Goal: Task Accomplishment & Management: Use online tool/utility

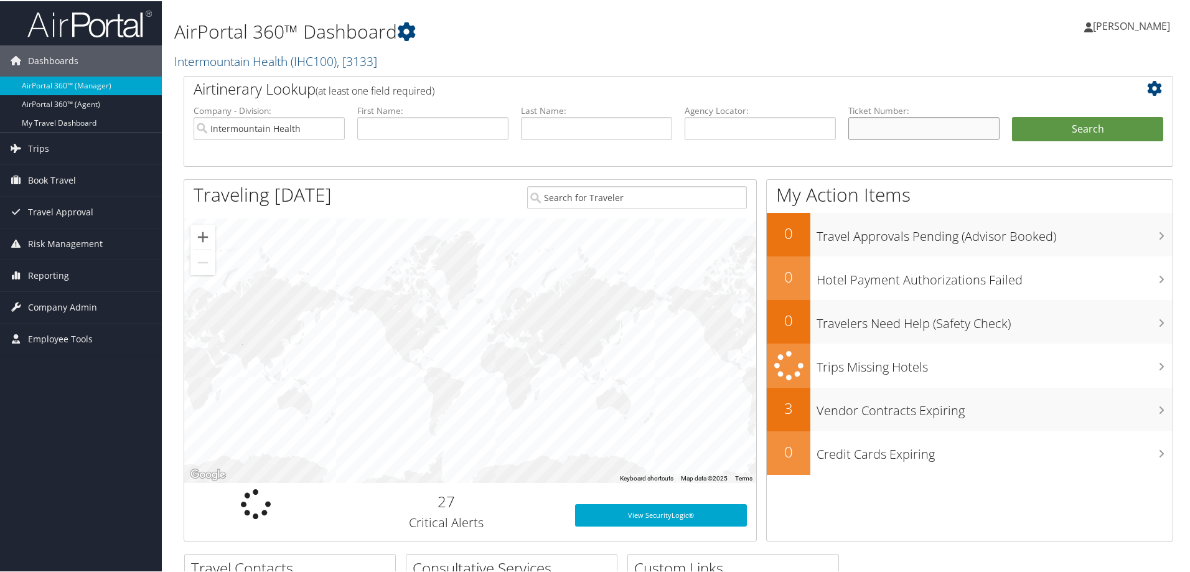
click at [887, 129] on input "text" at bounding box center [924, 127] width 151 height 23
click at [879, 120] on input "8900" at bounding box center [924, 127] width 151 height 23
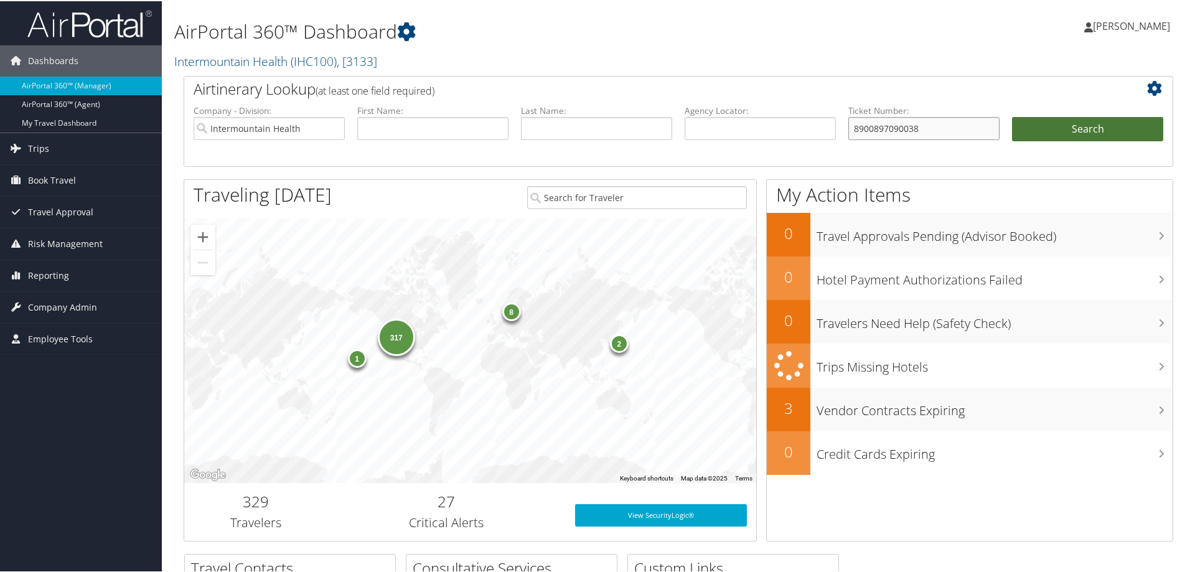
type input "8900897090038"
click at [1044, 134] on button "Search" at bounding box center [1087, 128] width 151 height 25
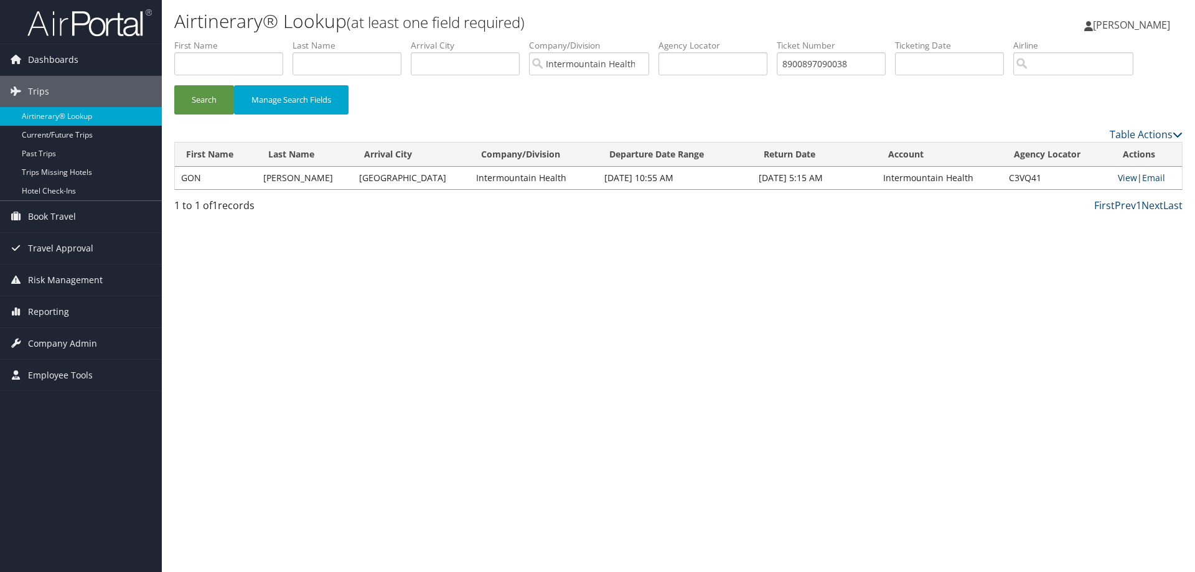
click at [1122, 179] on link "View" at bounding box center [1127, 178] width 19 height 12
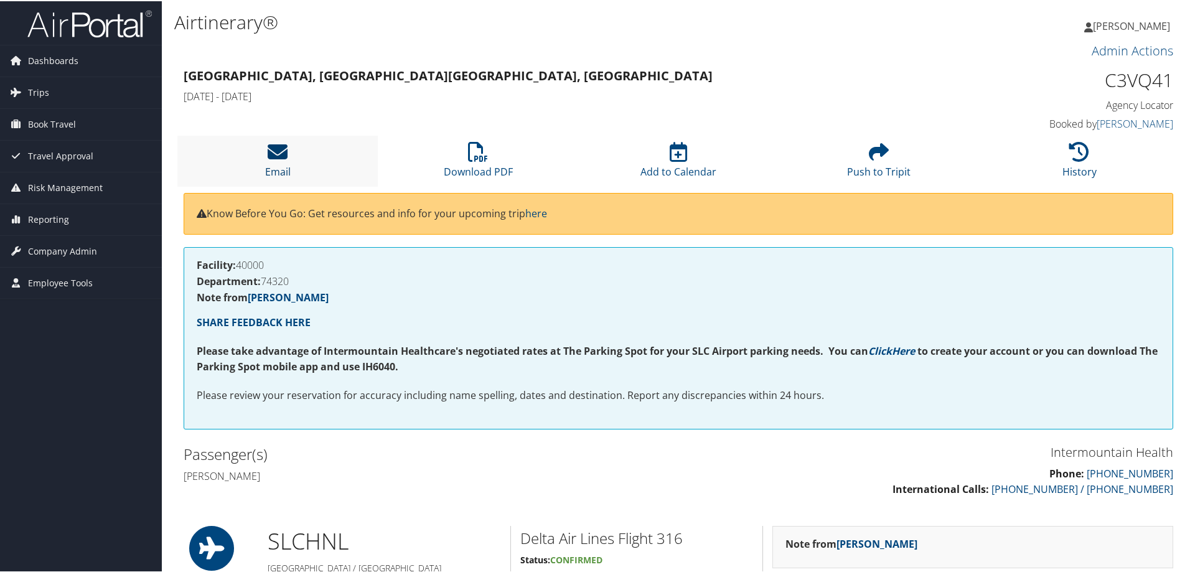
click at [278, 155] on icon at bounding box center [278, 151] width 20 height 20
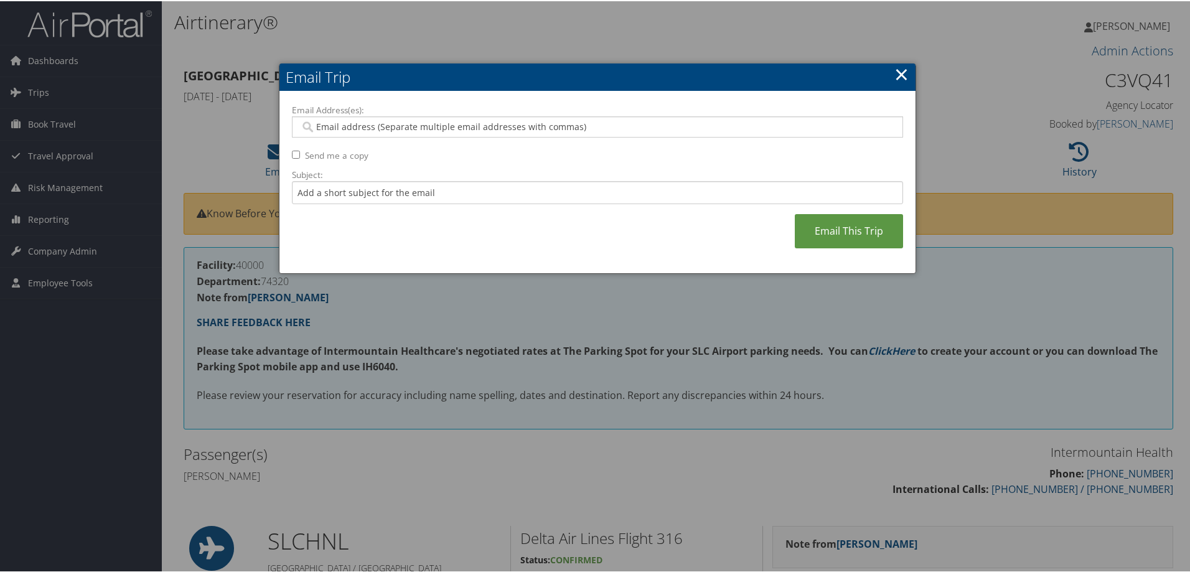
click at [349, 128] on input "Email Address(es):" at bounding box center [597, 126] width 595 height 12
click at [347, 123] on input "Email Address(es):" at bounding box center [597, 126] width 595 height 12
paste input "Amber.Clark@imail.org"
type input "Amber.Clark@imail.org"
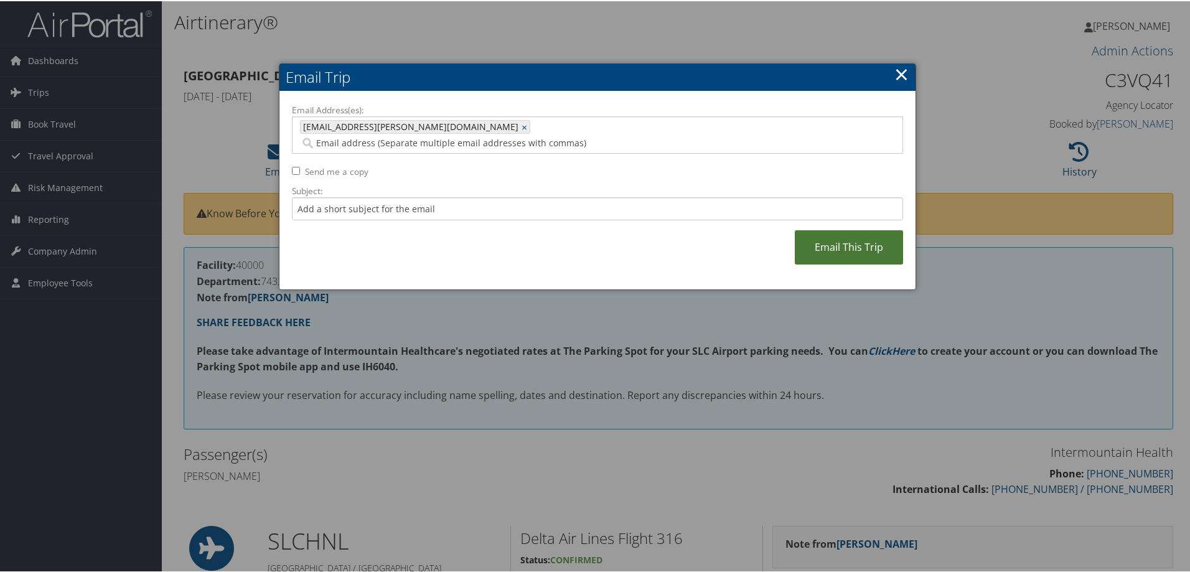
click at [825, 236] on link "Email This Trip" at bounding box center [849, 246] width 108 height 34
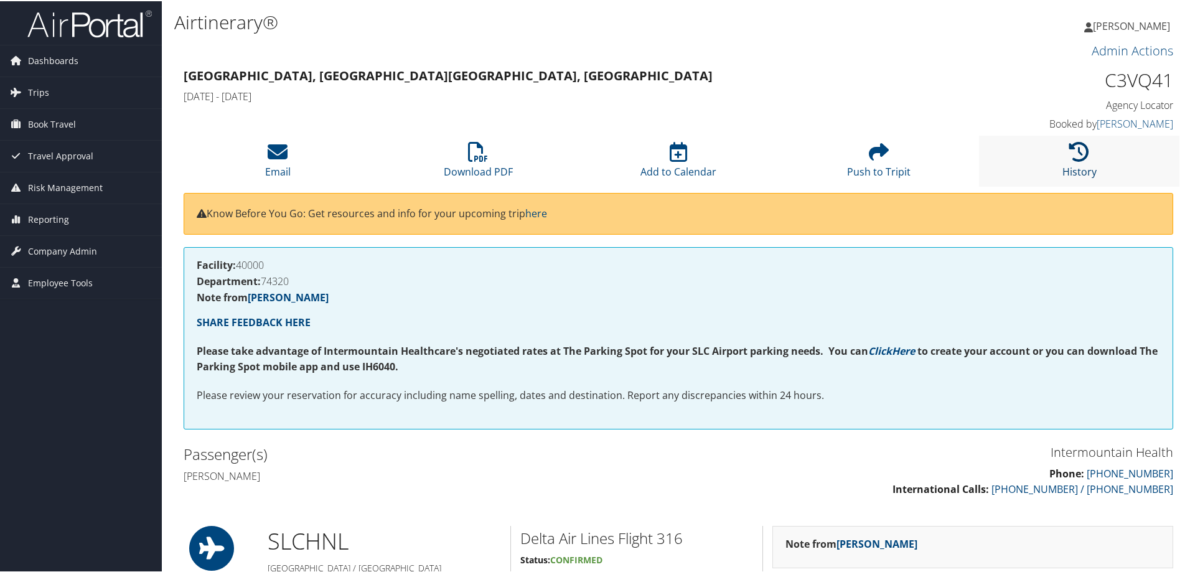
click at [1070, 160] on icon at bounding box center [1080, 151] width 20 height 20
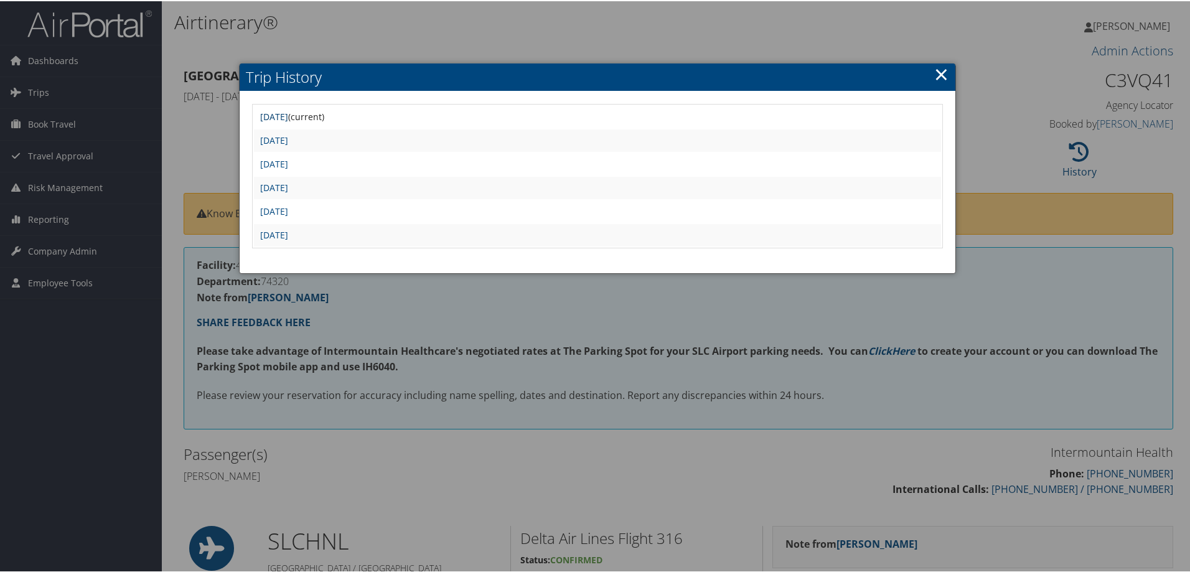
click at [288, 118] on link "Mon Jul 14 06:34:27 MDT 2025" at bounding box center [274, 116] width 28 height 12
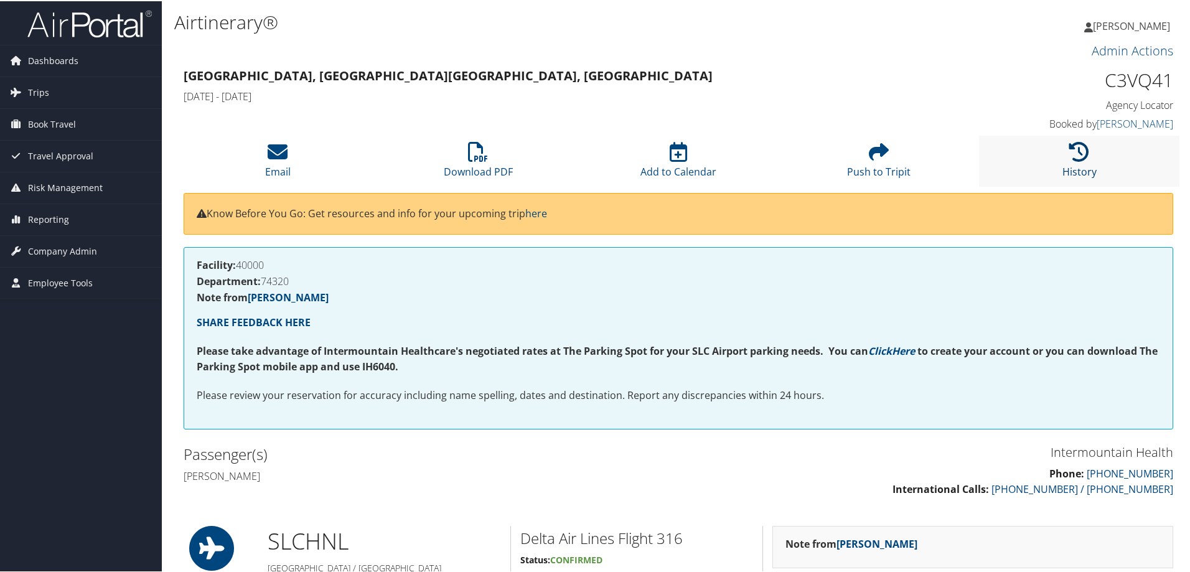
click at [1080, 158] on icon at bounding box center [1080, 151] width 20 height 20
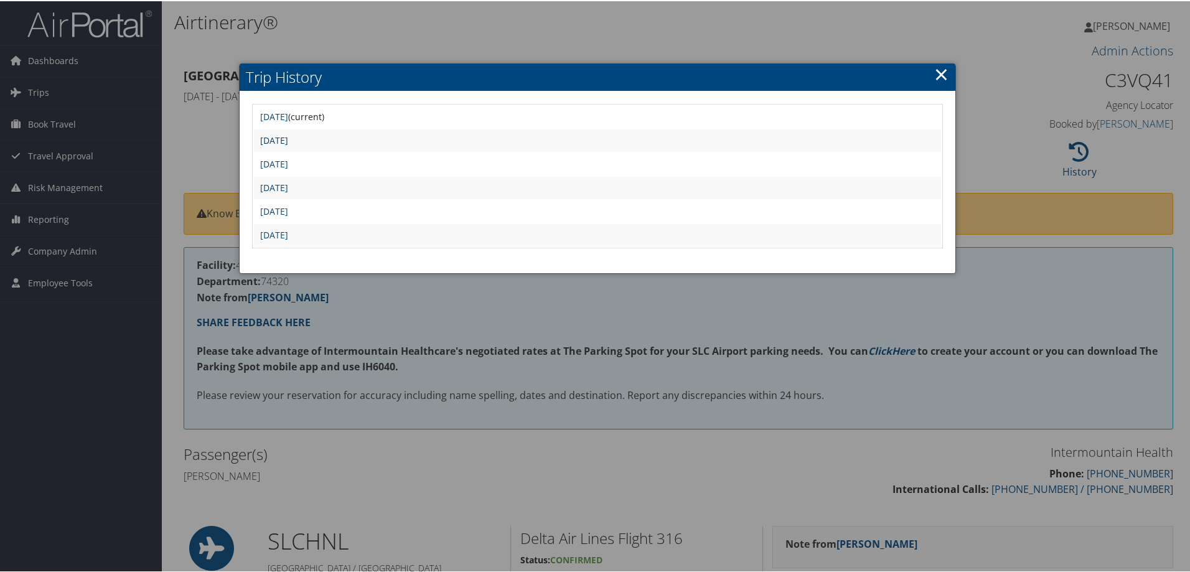
click at [288, 139] on link "[DATE]" at bounding box center [274, 139] width 28 height 12
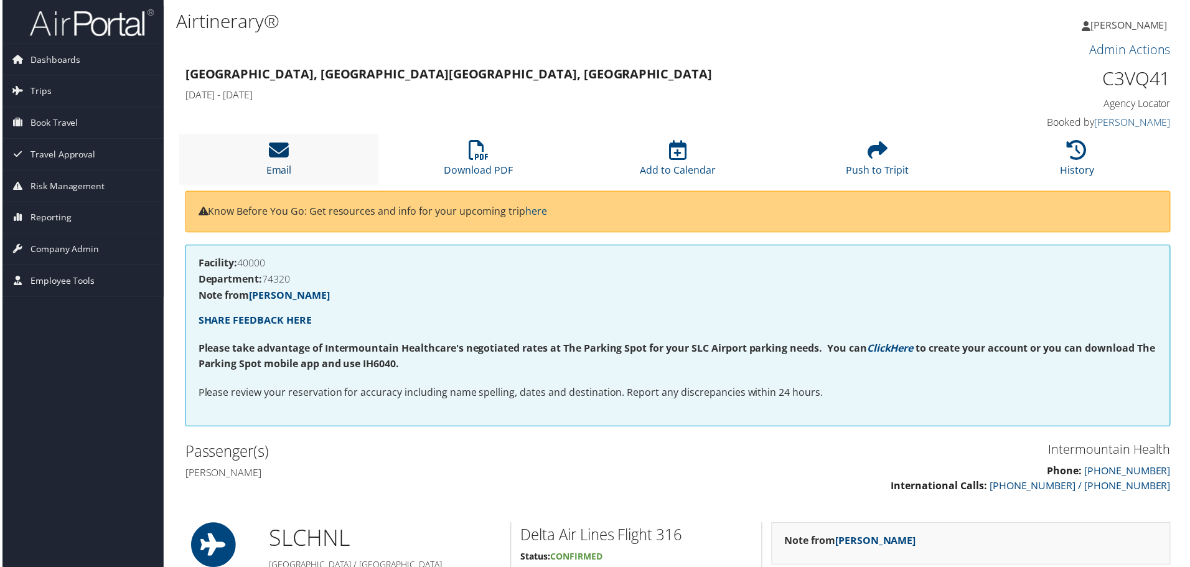
click at [275, 156] on icon at bounding box center [278, 151] width 20 height 20
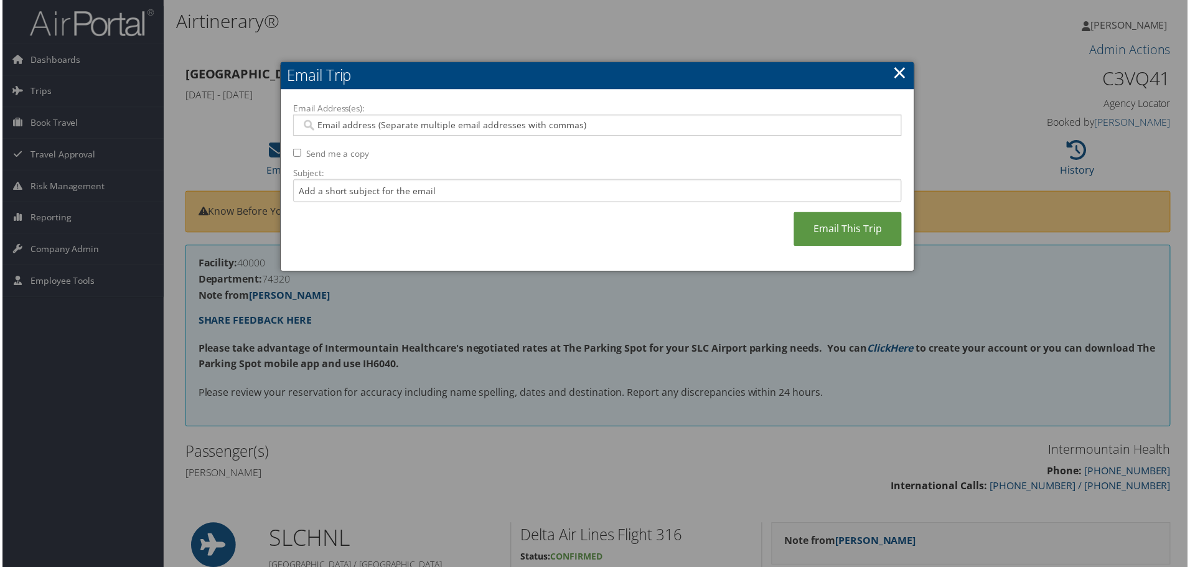
click at [395, 126] on input "Email Address(es):" at bounding box center [597, 126] width 595 height 12
paste input "[EMAIL_ADDRESS][PERSON_NAME][DOMAIN_NAME]"
type input "Amber.Clark@imail.org"
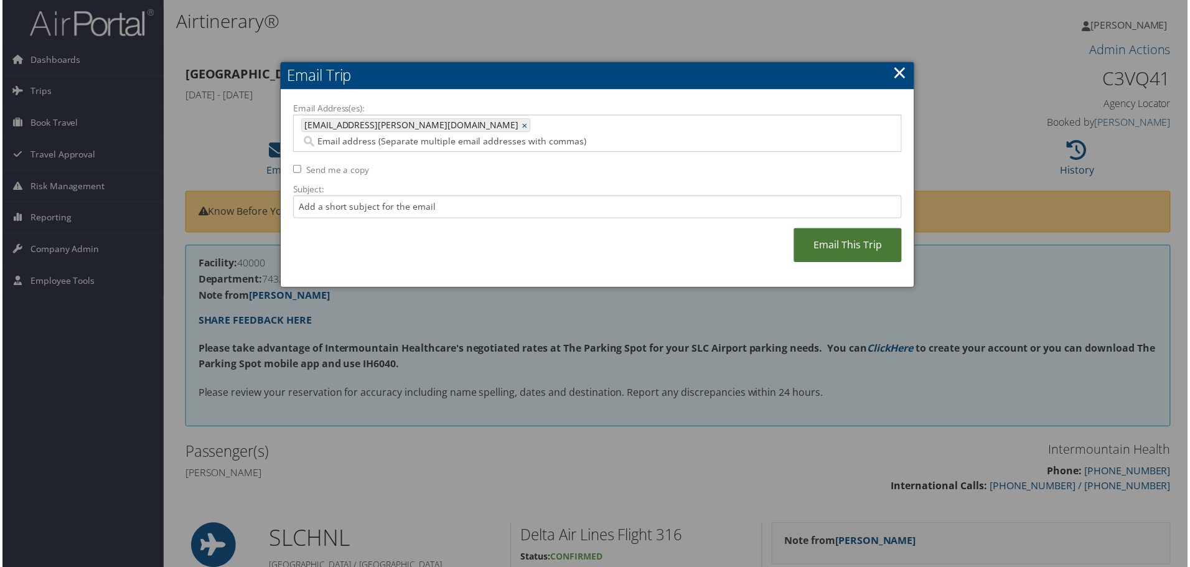
drag, startPoint x: 860, startPoint y: 233, endPoint x: 837, endPoint y: 226, distance: 24.0
click at [859, 233] on link "Email This Trip" at bounding box center [849, 246] width 108 height 34
